Goal: Use online tool/utility: Utilize a website feature to perform a specific function

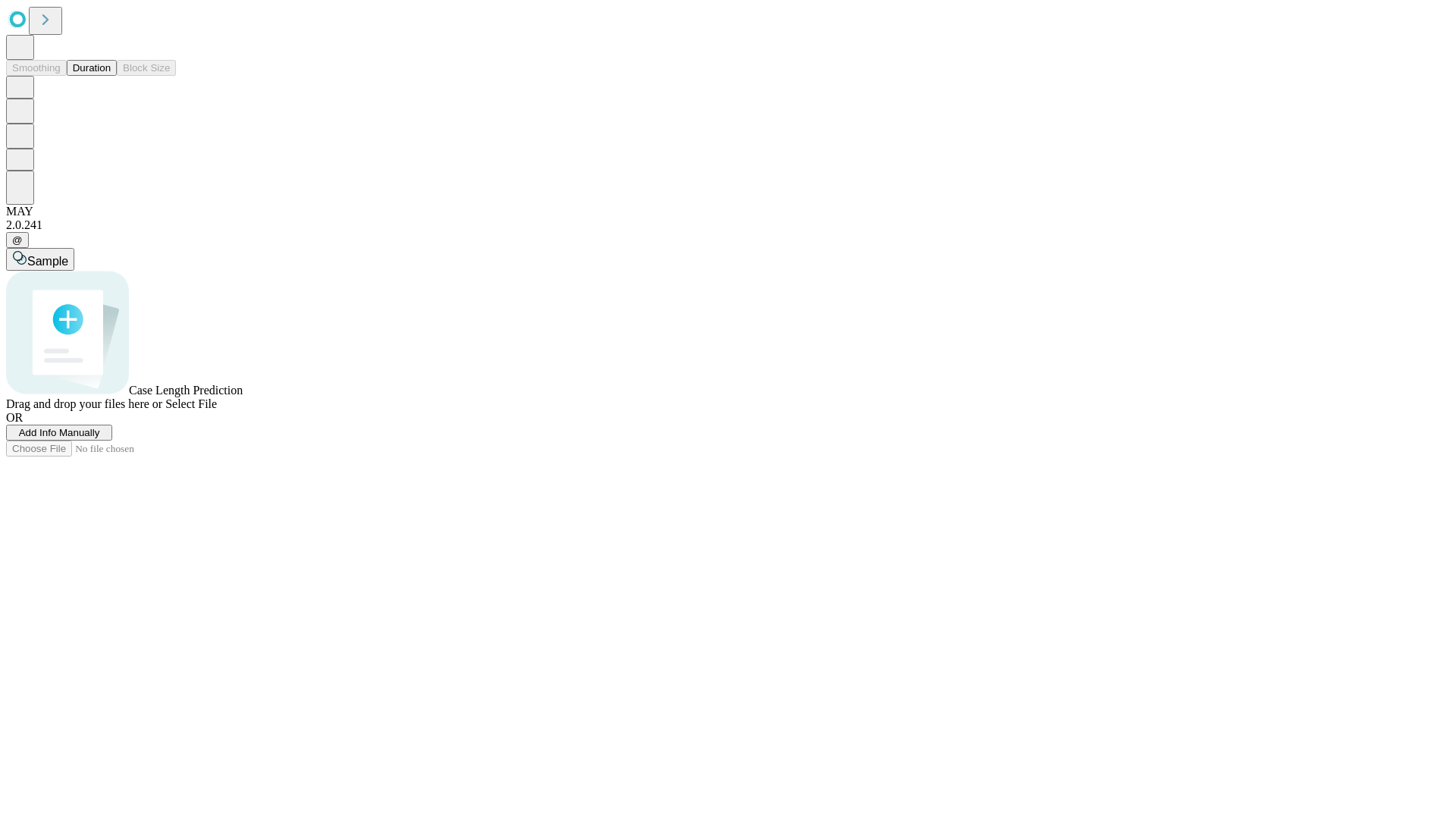
click at [111, 76] on button "Duration" at bounding box center [92, 67] width 50 height 16
click at [217, 411] on span "Select File" at bounding box center [191, 404] width 52 height 13
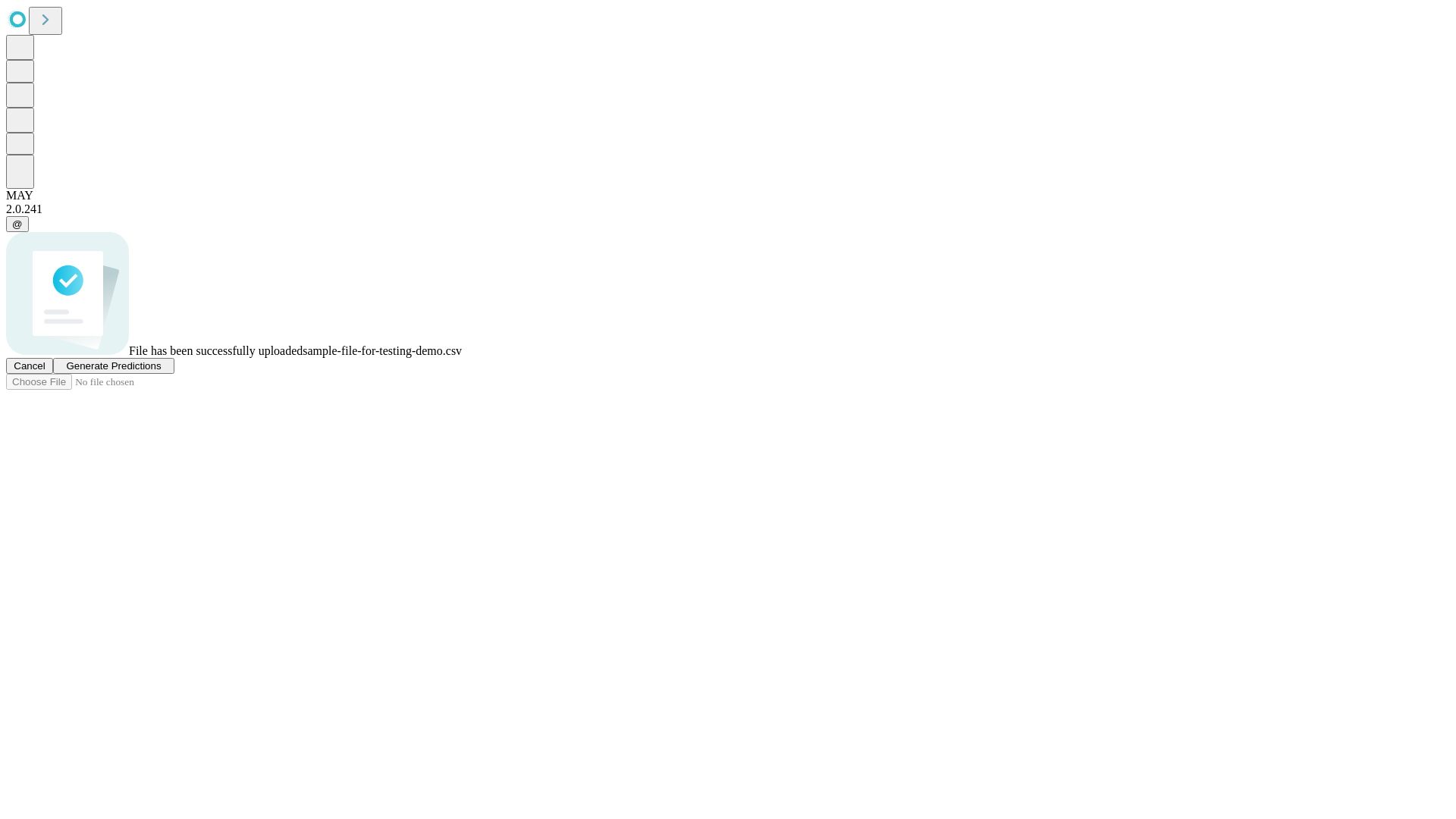
click at [161, 372] on span "Generate Predictions" at bounding box center [113, 366] width 95 height 11
